Goal: Task Accomplishment & Management: Manage account settings

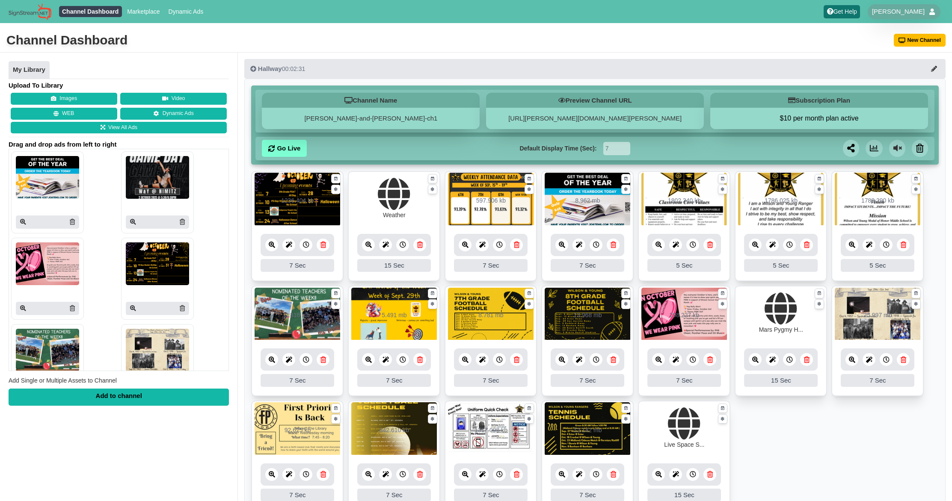
scroll to position [41, 0]
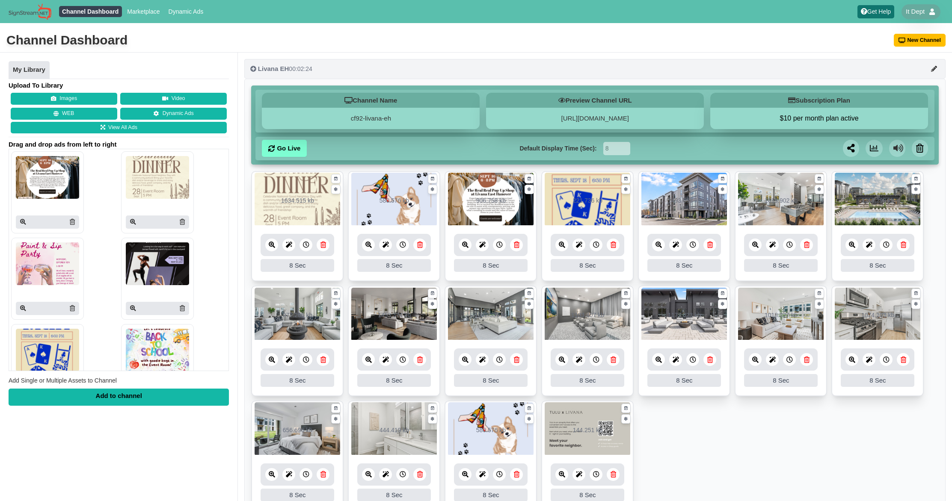
click at [311, 69] on div "Livana EH 00:02:24" at bounding box center [281, 69] width 62 height 9
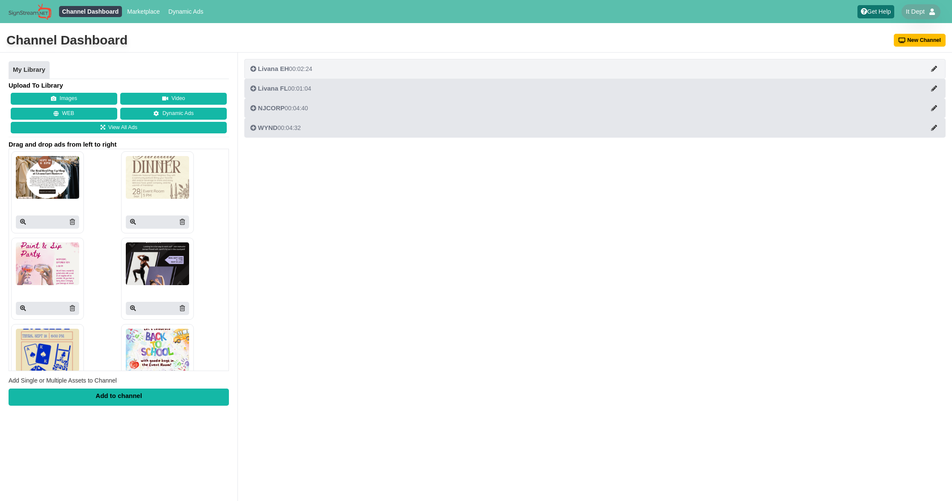
click at [311, 69] on div "Livana EH 00:02:24" at bounding box center [281, 69] width 62 height 9
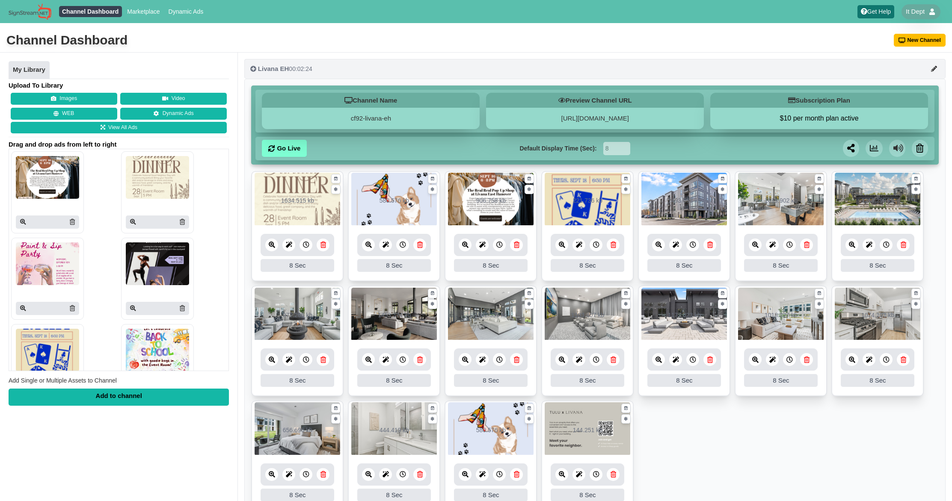
click at [312, 69] on div "Livana EH 00:02:24" at bounding box center [281, 69] width 62 height 9
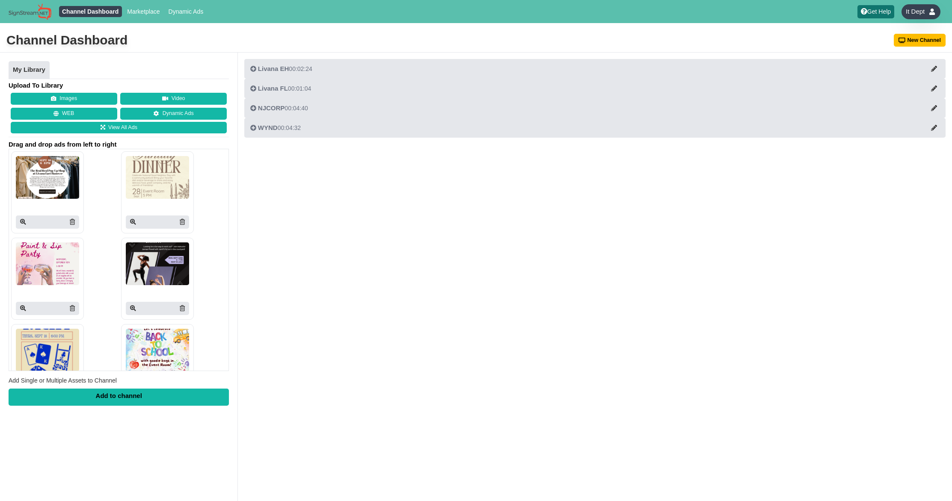
click at [916, 10] on span "It Dept" at bounding box center [915, 11] width 19 height 9
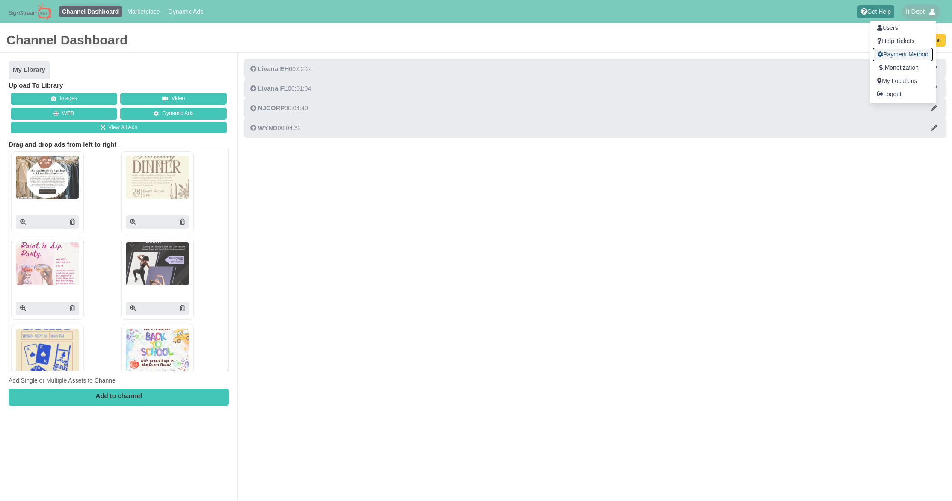
click at [906, 54] on link "Payment Method" at bounding box center [903, 54] width 60 height 13
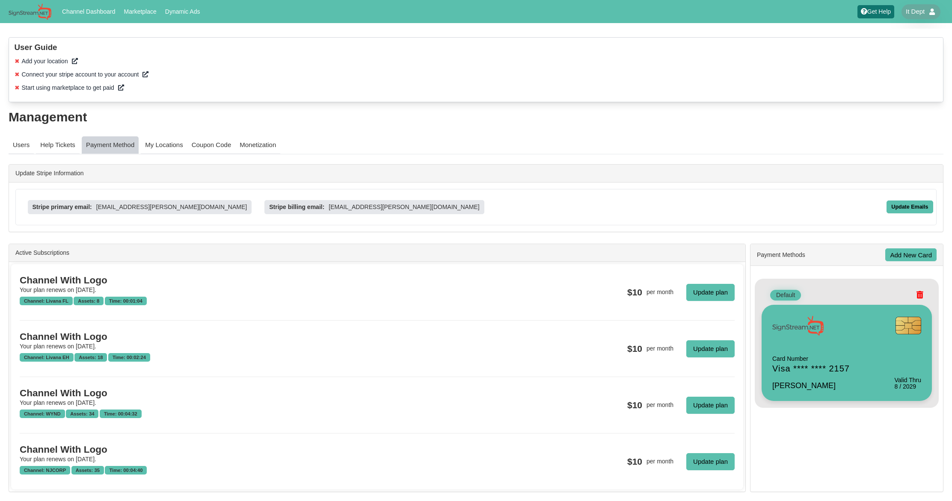
scroll to position [19, 0]
